Goal: Communication & Community: Answer question/provide support

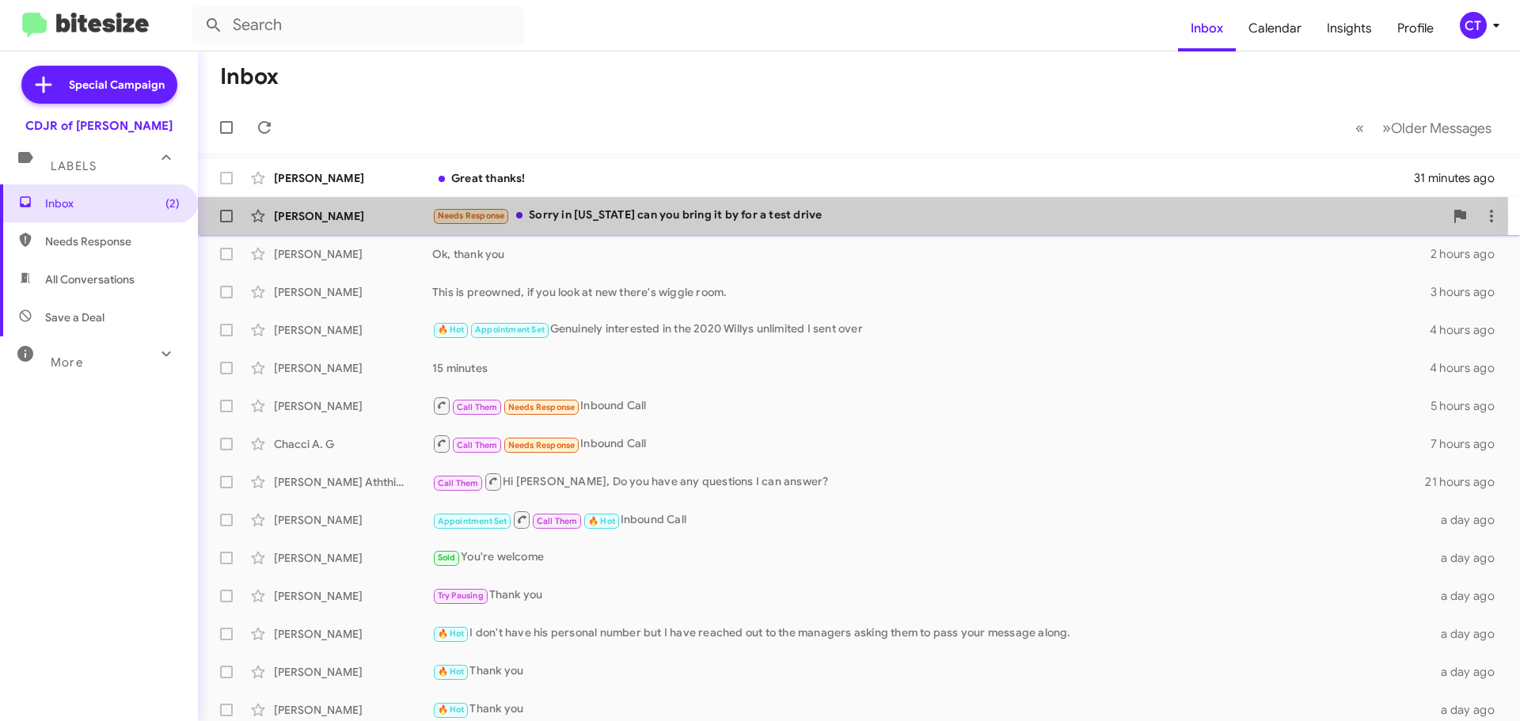
click at [598, 219] on div "Needs Response Sorry in Tennessee can you bring it by for a test drive" at bounding box center [938, 216] width 1012 height 18
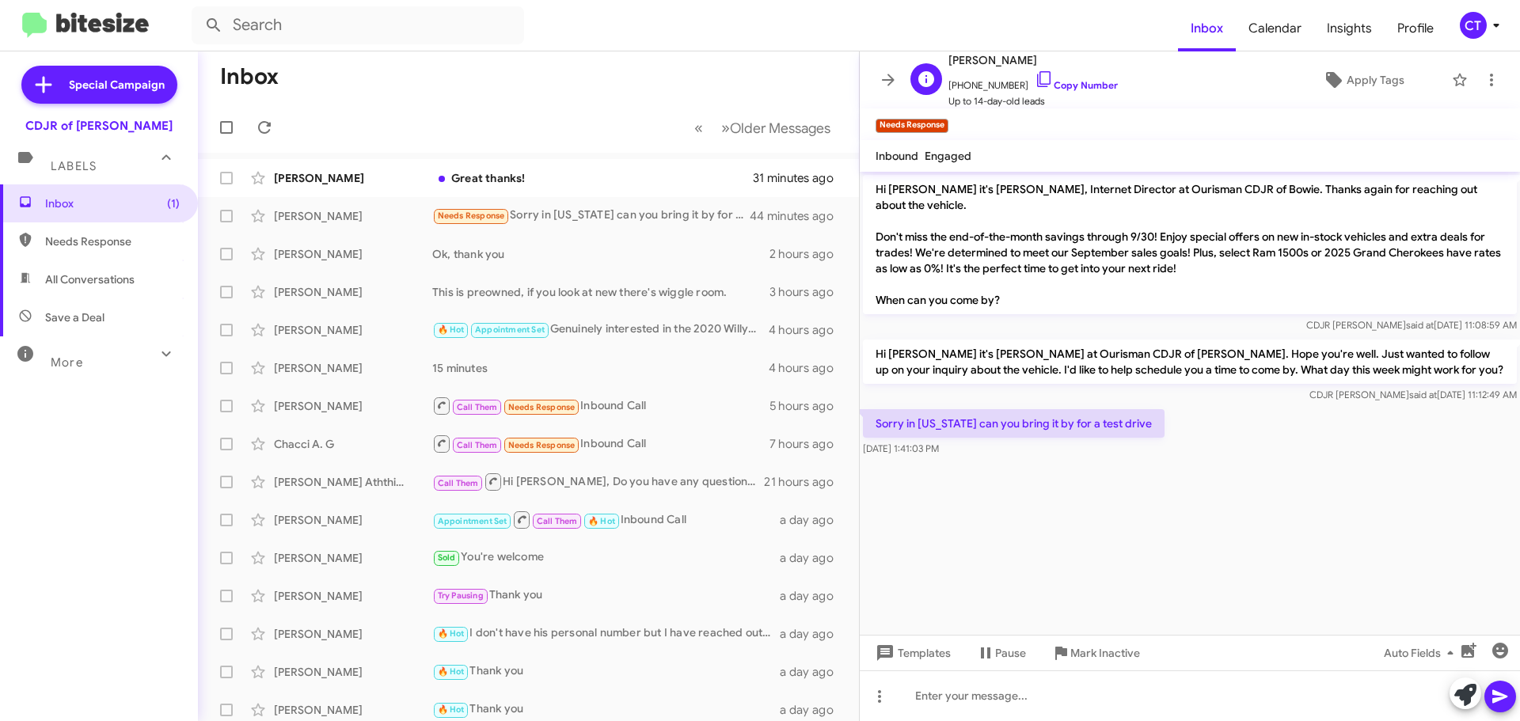
drag, startPoint x: 1023, startPoint y: 79, endPoint x: 912, endPoint y: 96, distance: 112.1
click at [1035, 79] on icon at bounding box center [1044, 79] width 19 height 19
click at [1482, 81] on icon at bounding box center [1491, 79] width 19 height 19
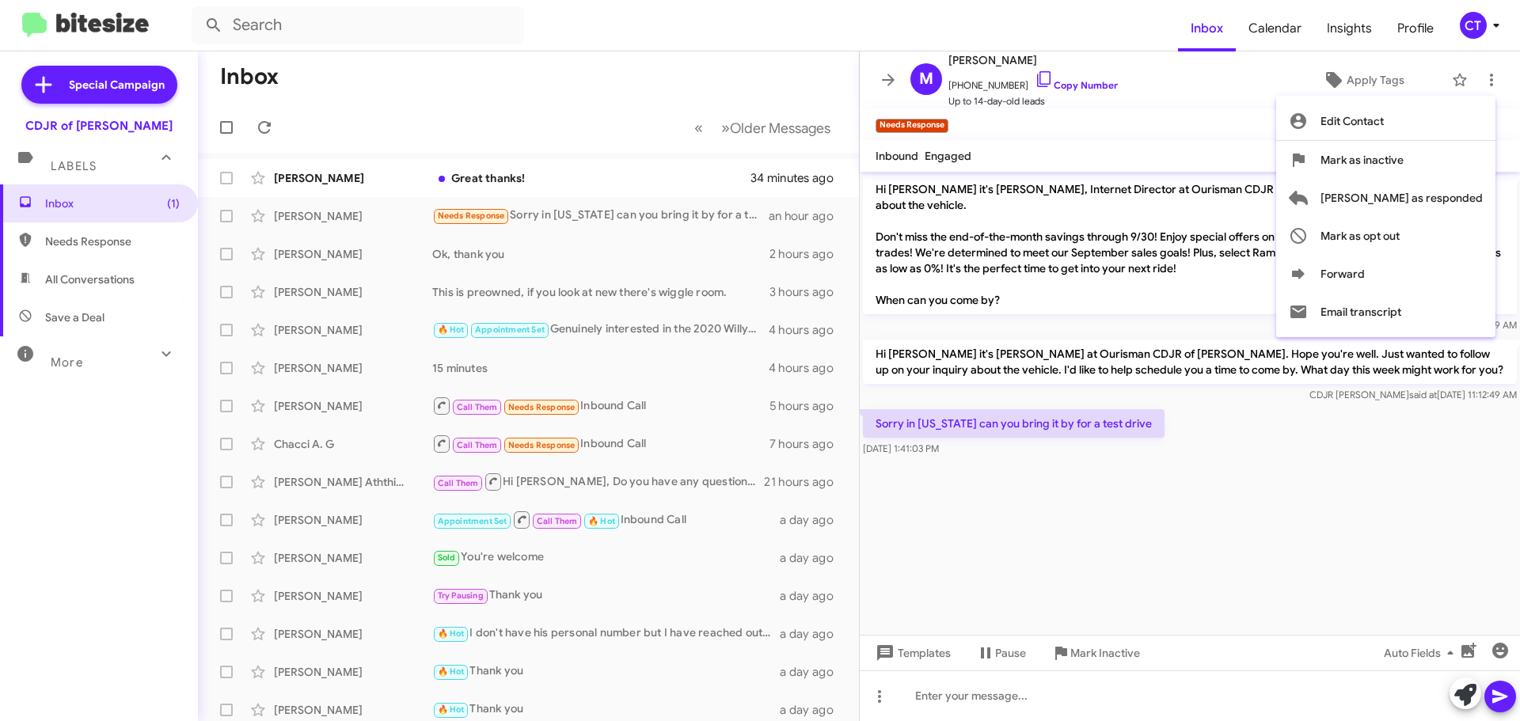
click at [1403, 151] on span "Mark as inactive" at bounding box center [1361, 160] width 83 height 38
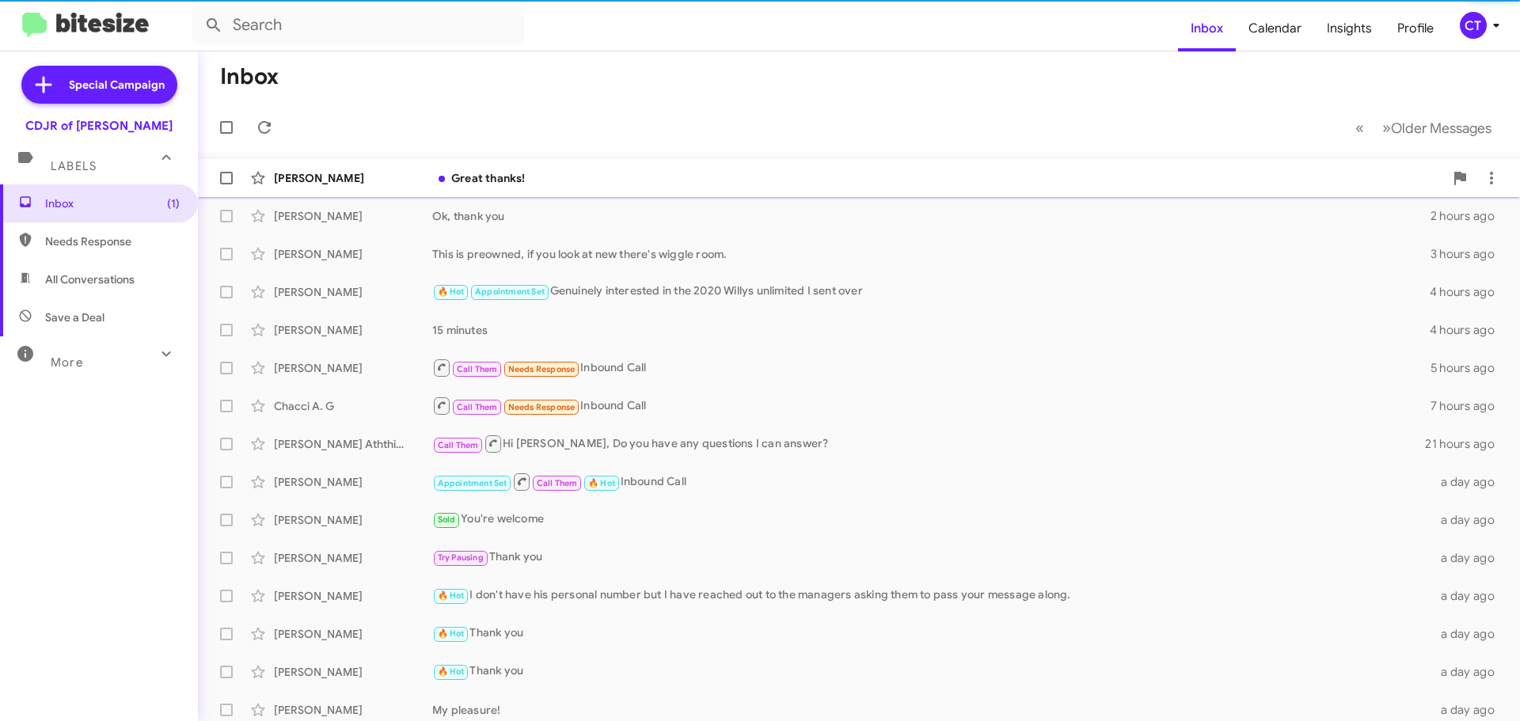
click at [594, 177] on div "Great thanks!" at bounding box center [938, 178] width 1012 height 16
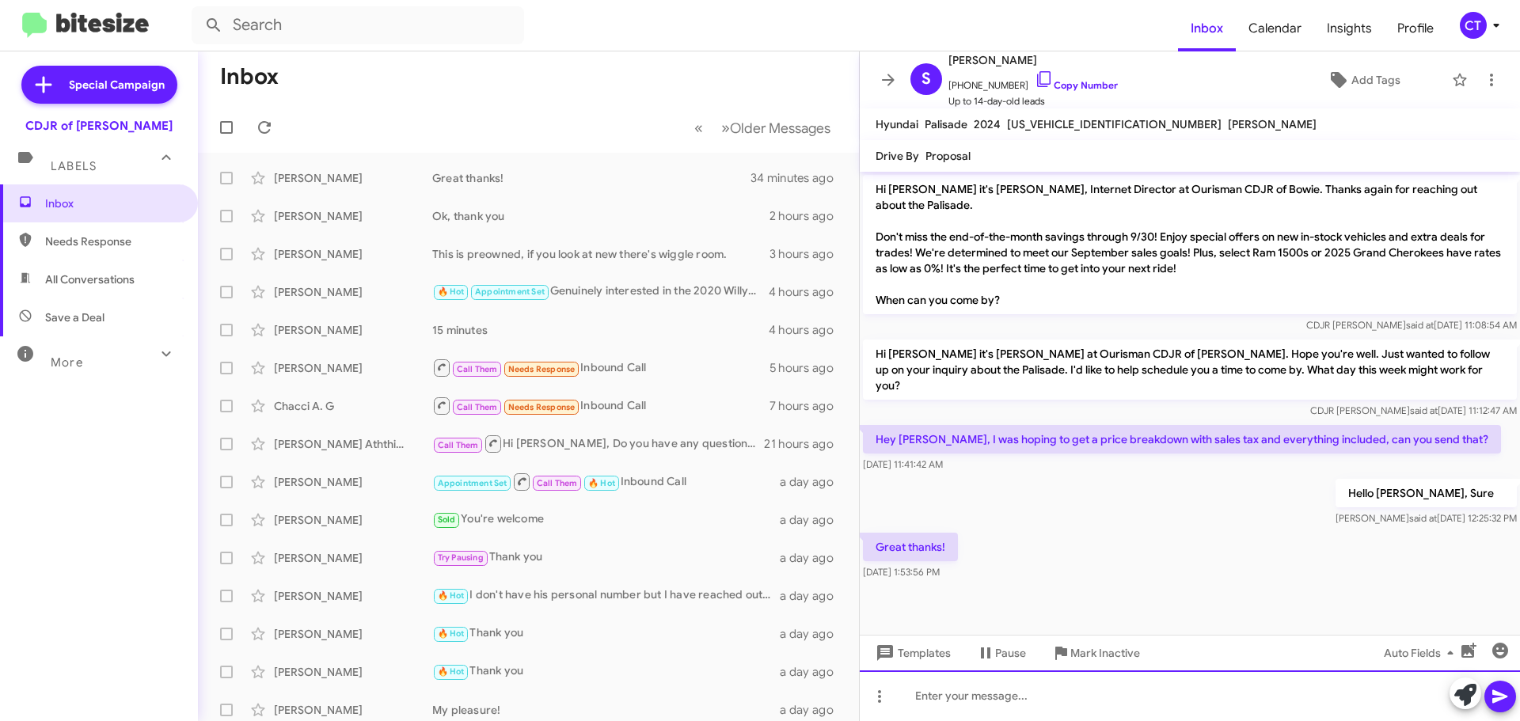
drag, startPoint x: 1002, startPoint y: 707, endPoint x: 1009, endPoint y: 711, distance: 8.1
click at [1002, 705] on div at bounding box center [1190, 695] width 660 height 51
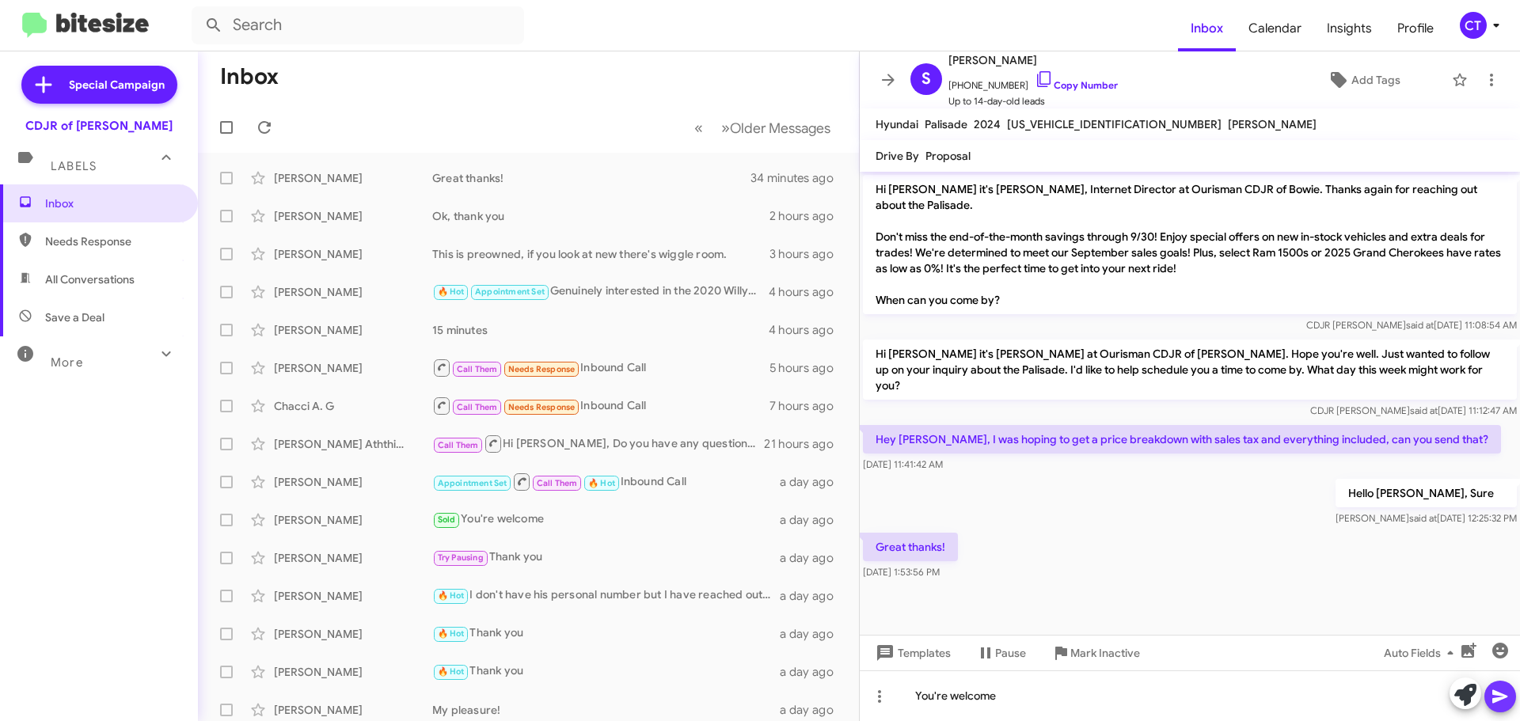
click at [1499, 693] on icon at bounding box center [1499, 696] width 15 height 13
click at [1498, 25] on icon at bounding box center [1496, 26] width 6 height 4
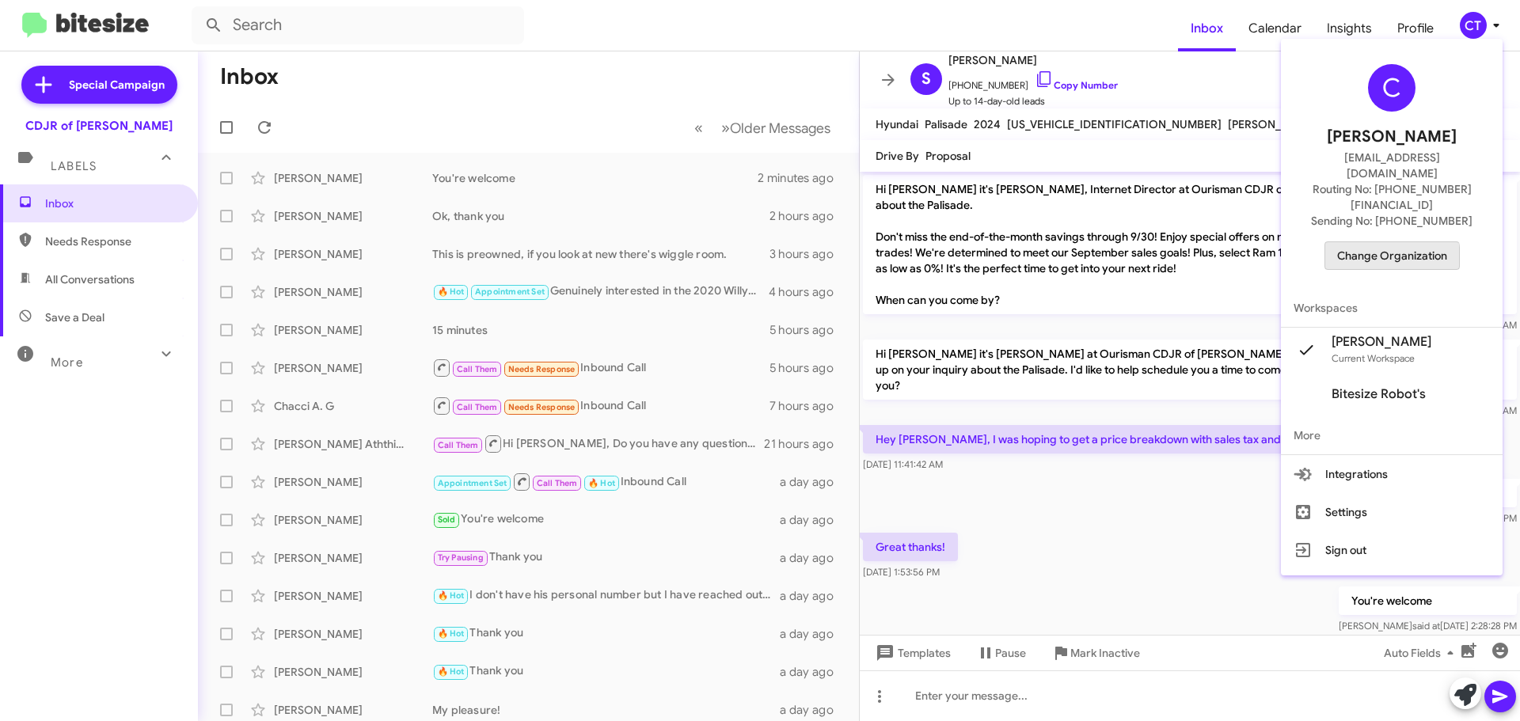
click at [1393, 242] on span "Change Organization" at bounding box center [1392, 255] width 110 height 27
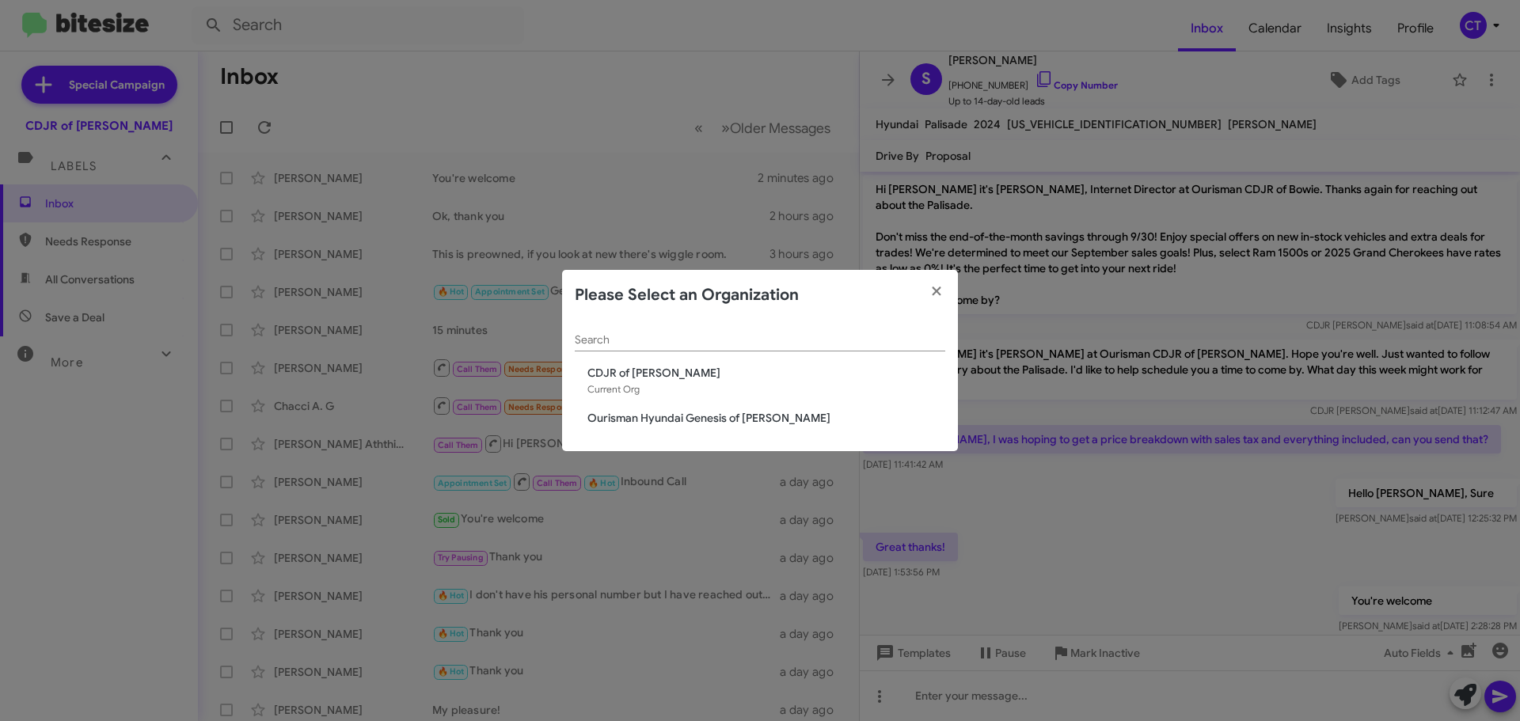
click at [754, 421] on span "Ourisman Hyundai Genesis of Bowie" at bounding box center [766, 418] width 358 height 16
